Goal: Information Seeking & Learning: Check status

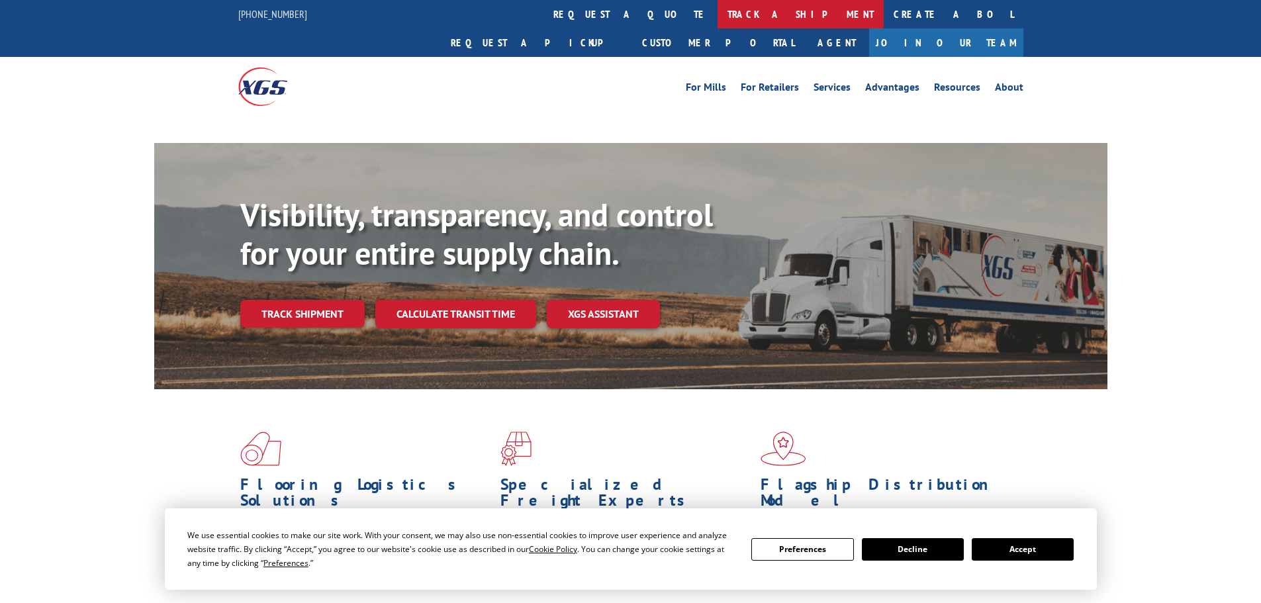
click at [718, 16] on link "track a shipment" at bounding box center [801, 14] width 166 height 28
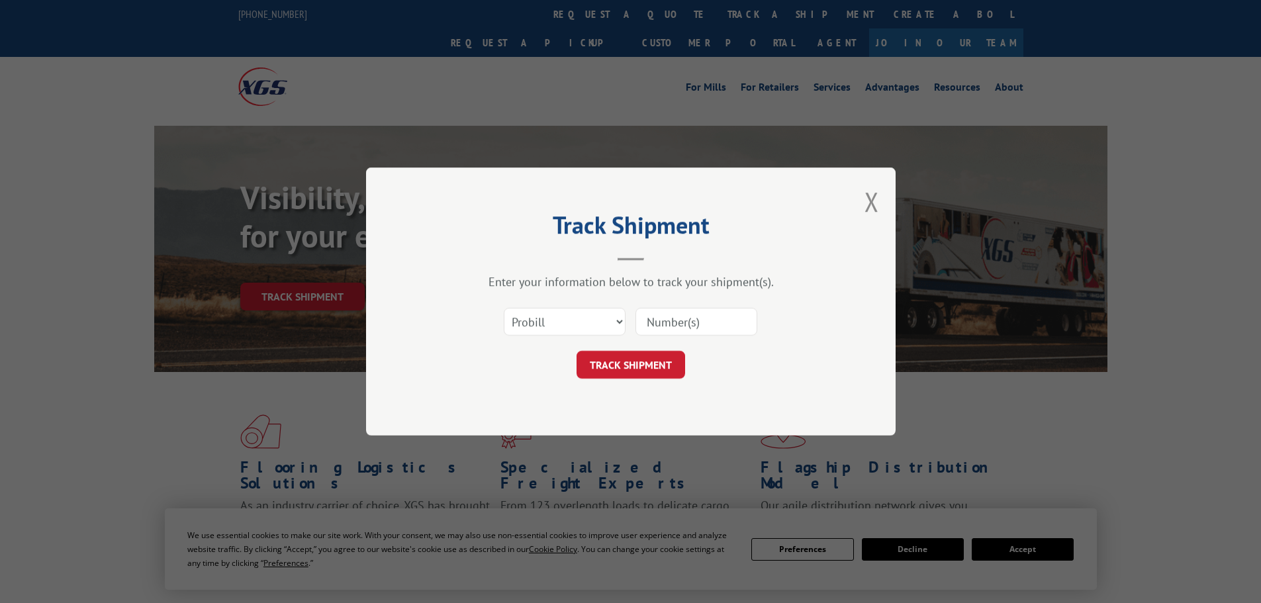
paste input "17516873"
type input "17516873"
click at [634, 369] on button "TRACK SHIPMENT" at bounding box center [631, 365] width 109 height 28
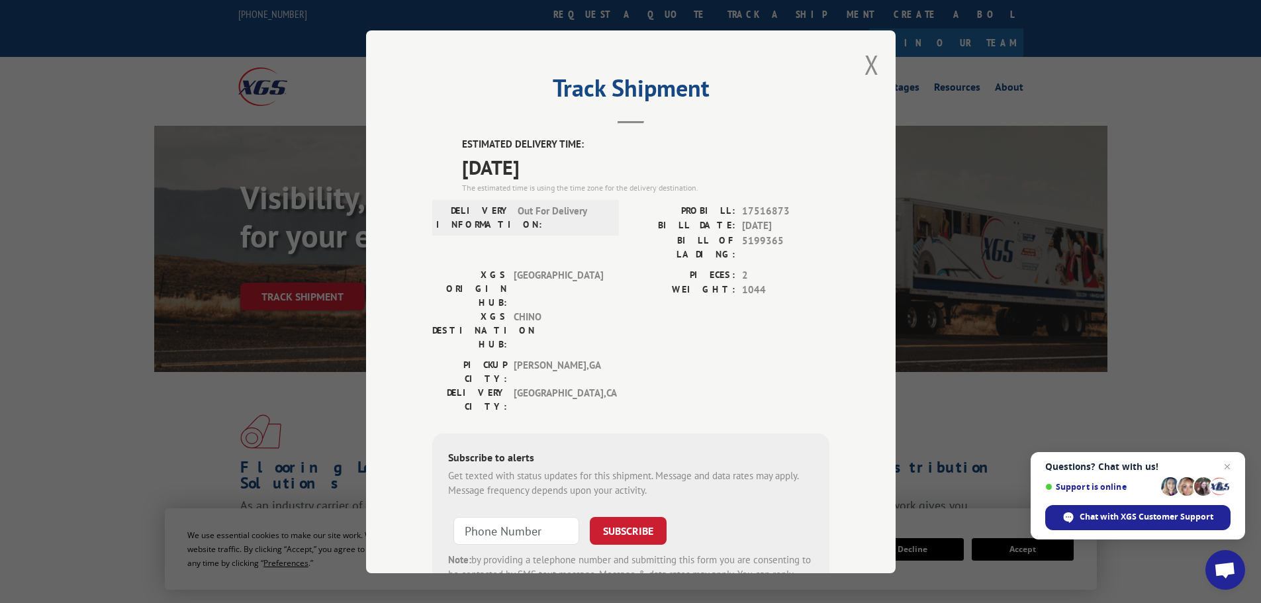
click at [978, 367] on div "Track Shipment ESTIMATED DELIVERY TIME: [DATE] The estimated time is using the …" at bounding box center [630, 301] width 1261 height 603
click at [867, 63] on button "Close modal" at bounding box center [872, 64] width 15 height 35
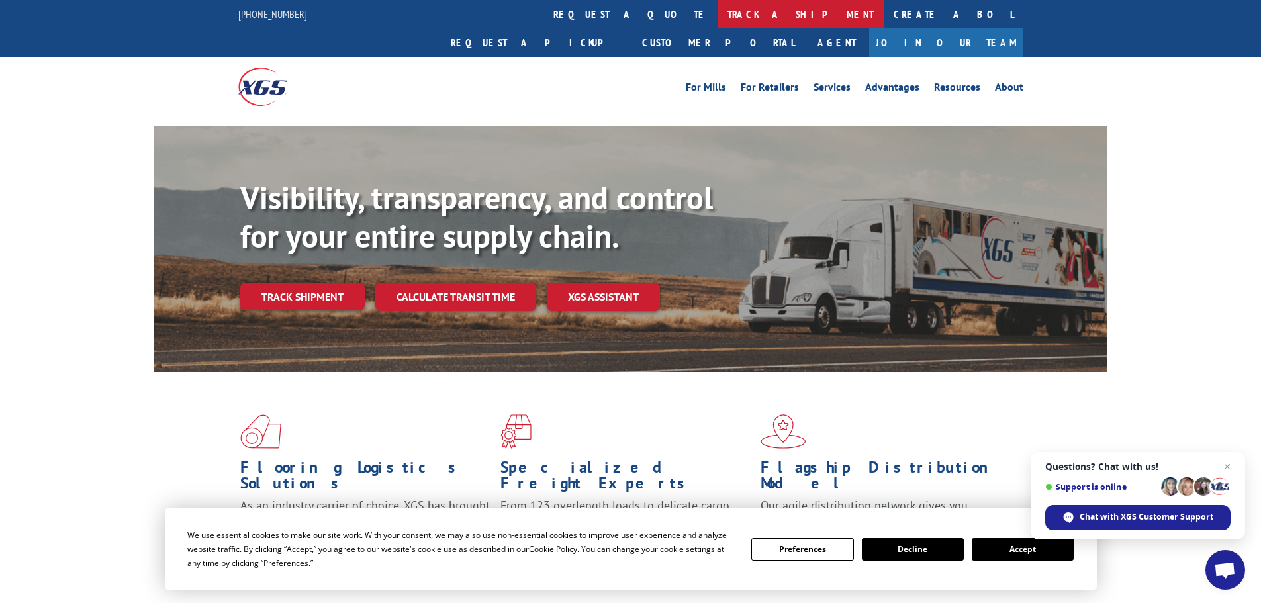
click at [718, 19] on link "track a shipment" at bounding box center [801, 14] width 166 height 28
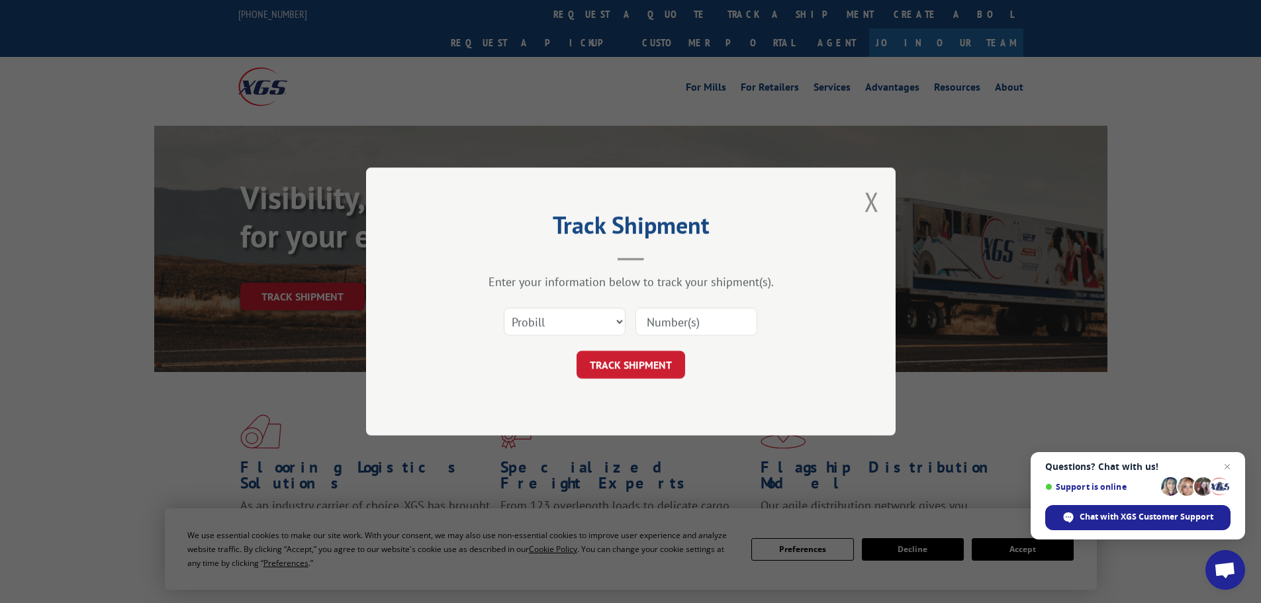
paste input "17471161"
type input "17471161"
click at [644, 361] on button "TRACK SHIPMENT" at bounding box center [631, 365] width 109 height 28
